Goal: Transaction & Acquisition: Purchase product/service

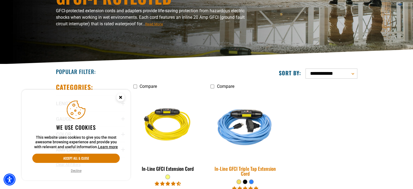
scroll to position [135, 0]
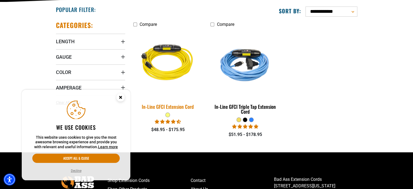
click at [170, 65] on img at bounding box center [168, 63] width 76 height 69
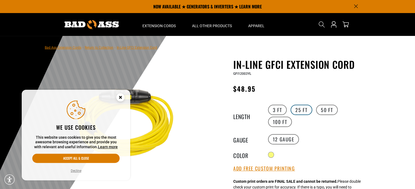
click at [302, 109] on label "25 FT" at bounding box center [302, 109] width 22 height 10
click at [333, 108] on label "50 FT" at bounding box center [327, 109] width 22 height 10
click at [298, 108] on label "25 FT" at bounding box center [302, 109] width 22 height 10
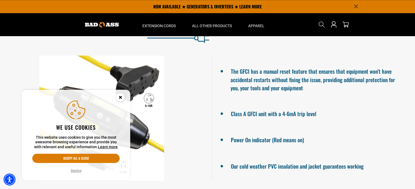
scroll to position [326, 0]
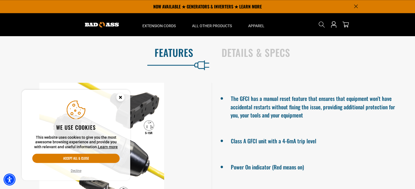
click at [118, 96] on circle "Close this option" at bounding box center [120, 97] width 8 height 8
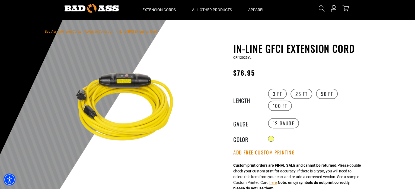
scroll to position [0, 0]
